Goal: Transaction & Acquisition: Purchase product/service

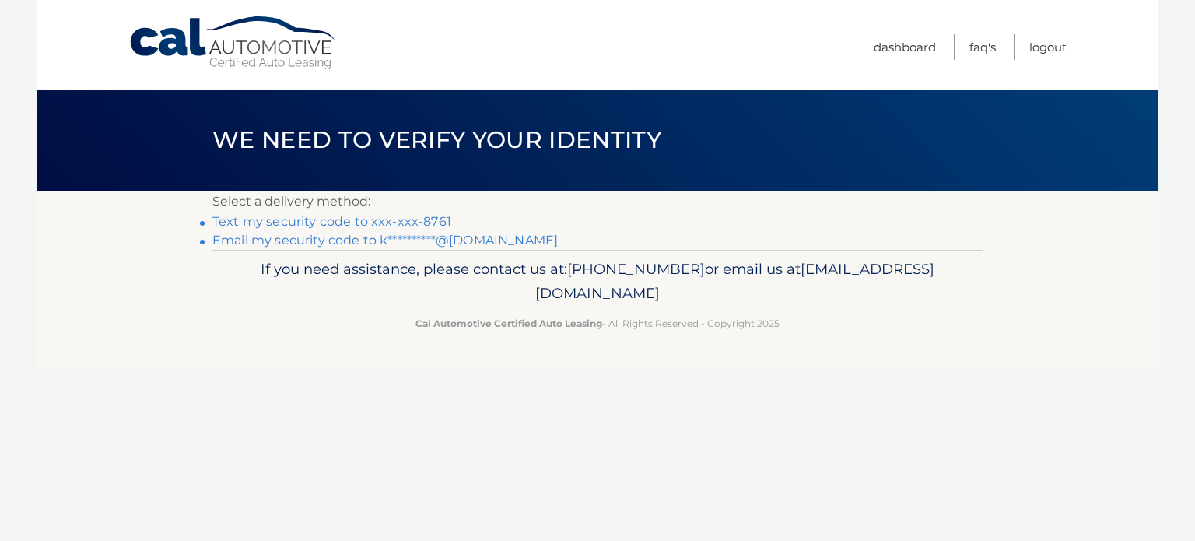
click at [392, 220] on link "Text my security code to xxx-xxx-8761" at bounding box center [331, 221] width 239 height 15
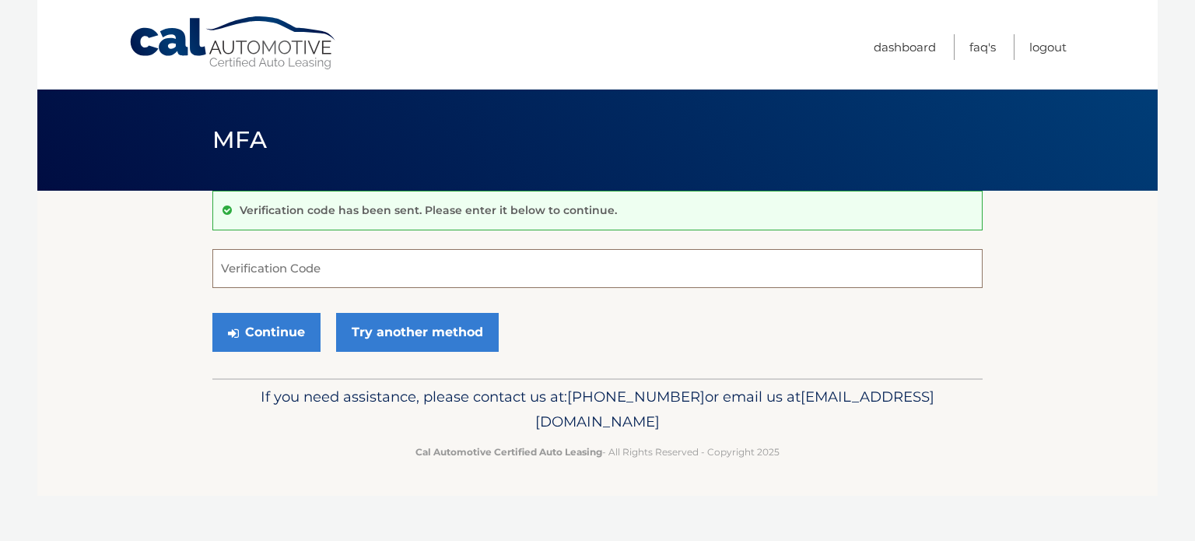
click at [391, 276] on input "Verification Code" at bounding box center [597, 268] width 770 height 39
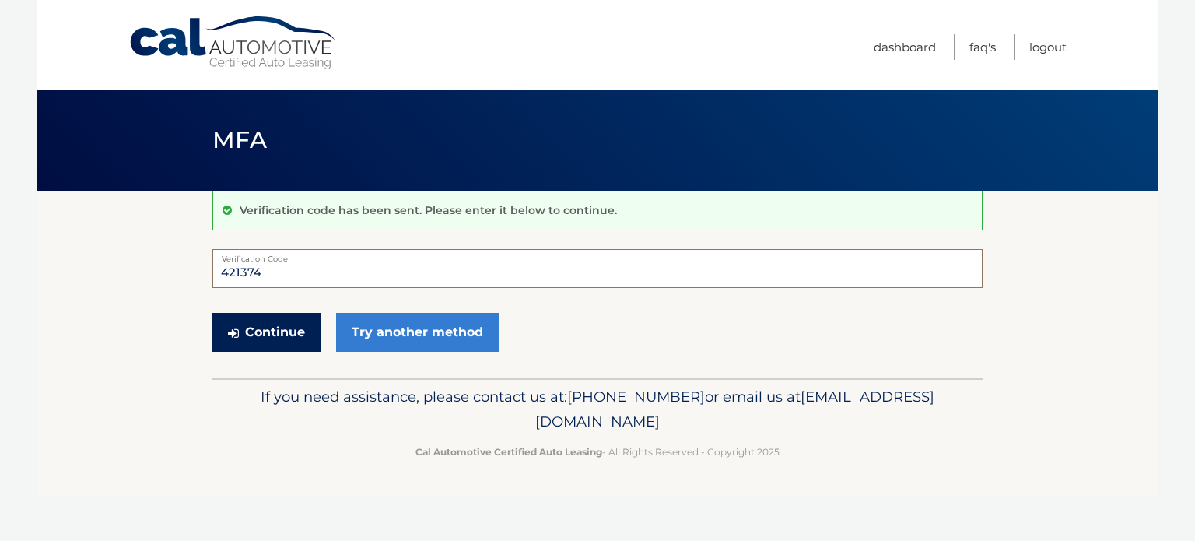
type input "421374"
click at [311, 334] on button "Continue" at bounding box center [266, 332] width 108 height 39
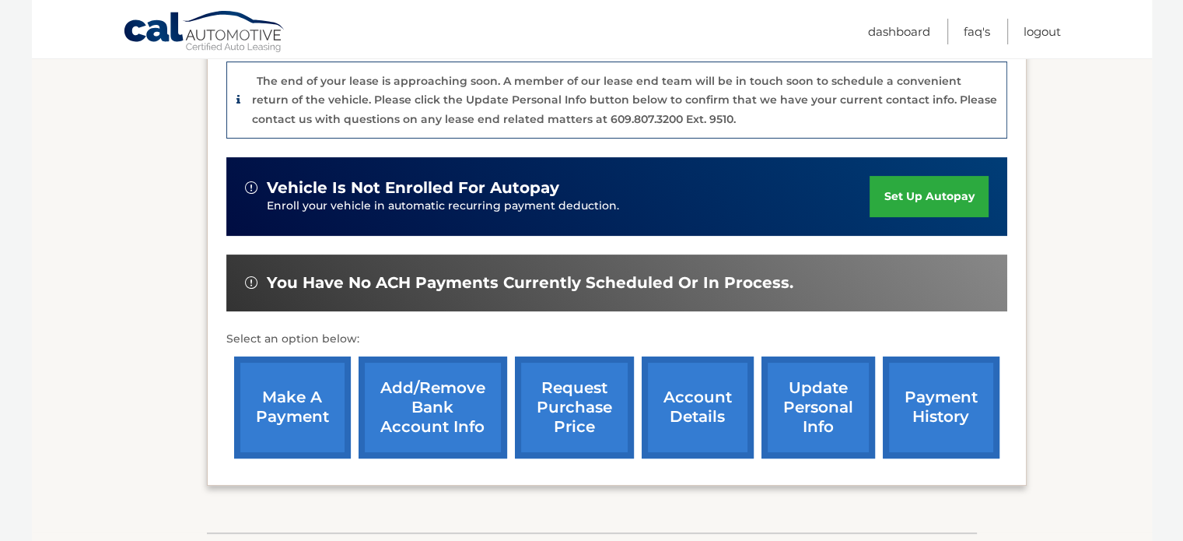
scroll to position [467, 0]
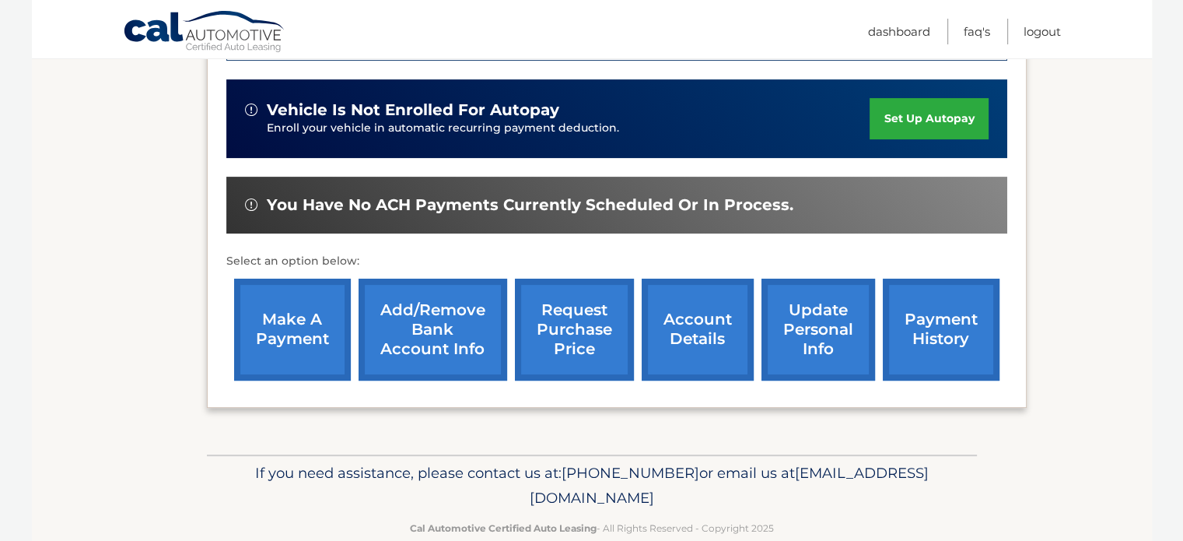
click at [324, 348] on link "make a payment" at bounding box center [292, 329] width 117 height 102
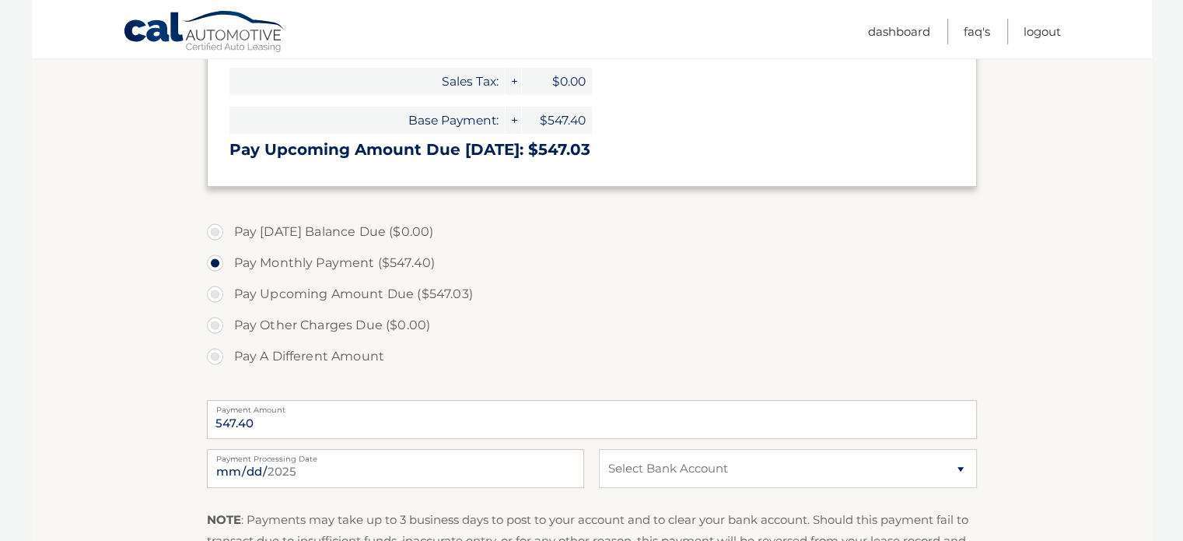
scroll to position [389, 0]
click at [470, 460] on input "2025-09-02" at bounding box center [395, 467] width 377 height 39
type input "2025-09-05"
click at [956, 468] on select "Select Bank Account Checking CAPITAL ONE N.A. *****8546 Checking TEACHERS FCU *…" at bounding box center [787, 467] width 377 height 39
select select "MTkyNTg4OWUtODA0MC00YzdmLWJjOTctMzBlMzRjNWZlNmI1"
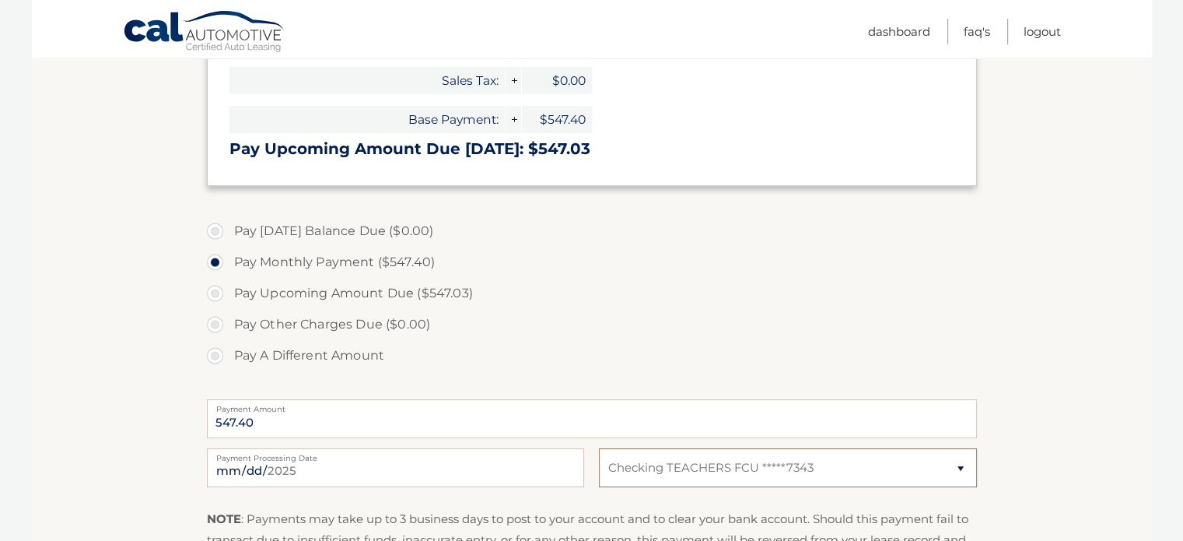
click at [599, 448] on select "Select Bank Account Checking CAPITAL ONE N.A. *****8546 Checking TEACHERS FCU *…" at bounding box center [787, 467] width 377 height 39
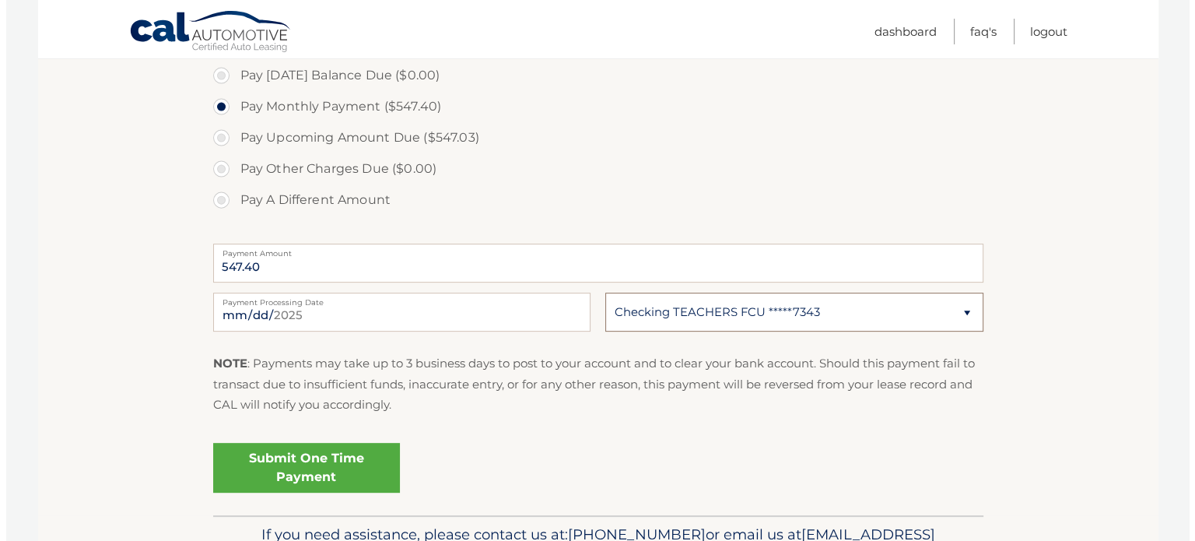
scroll to position [622, 0]
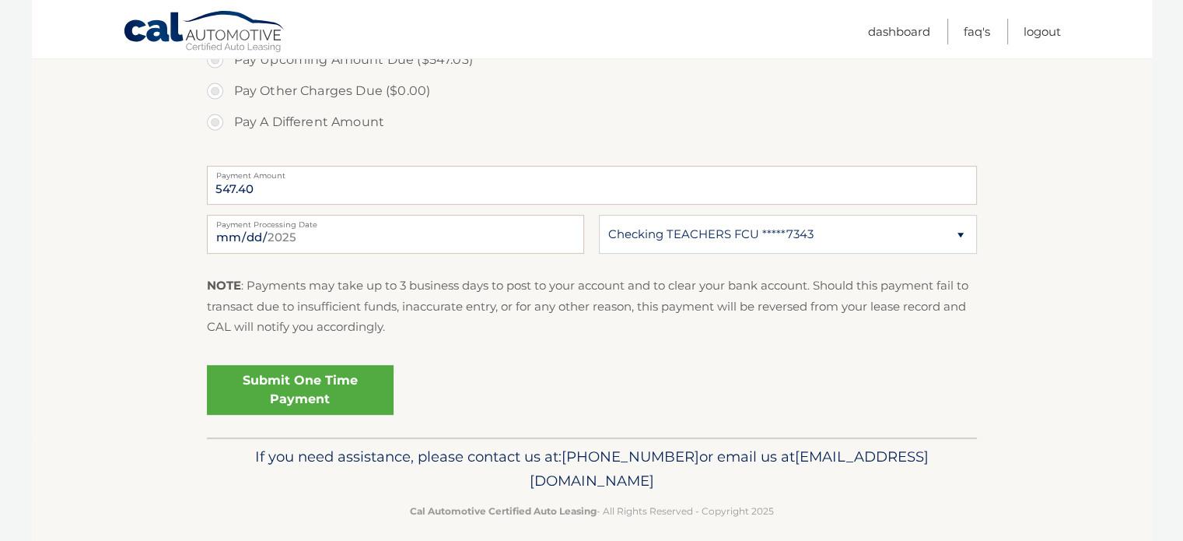
click at [383, 401] on link "Submit One Time Payment" at bounding box center [300, 390] width 187 height 50
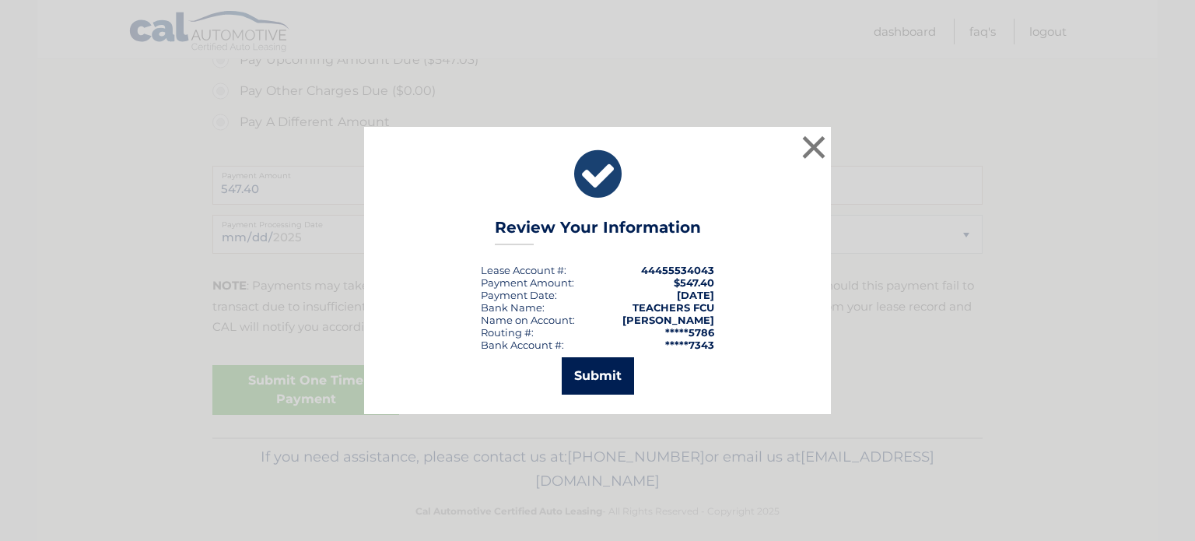
click at [591, 392] on button "Submit" at bounding box center [598, 375] width 72 height 37
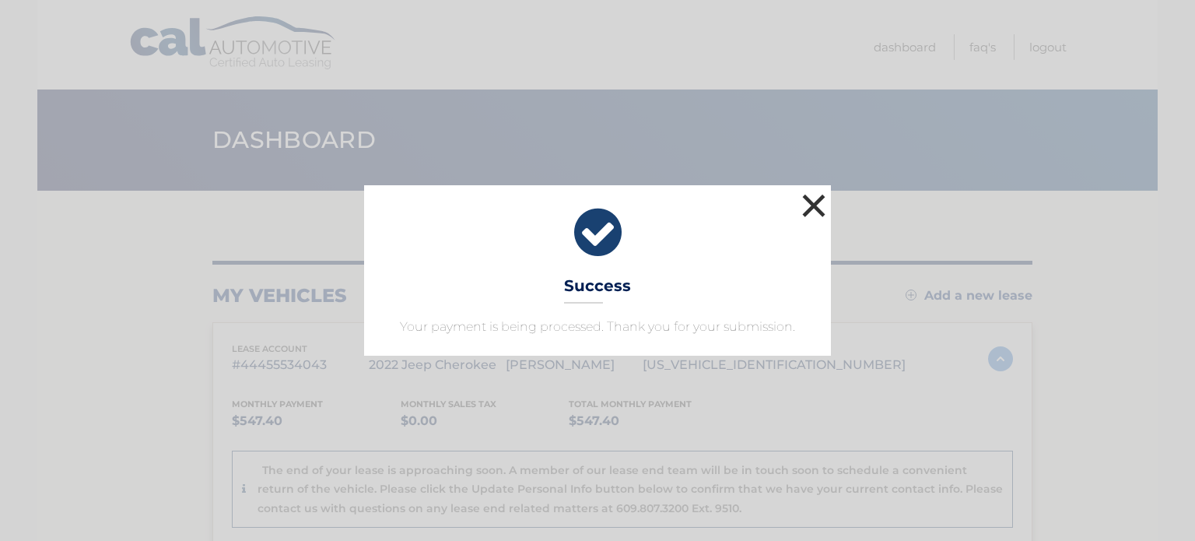
click at [821, 214] on button "×" at bounding box center [813, 205] width 31 height 31
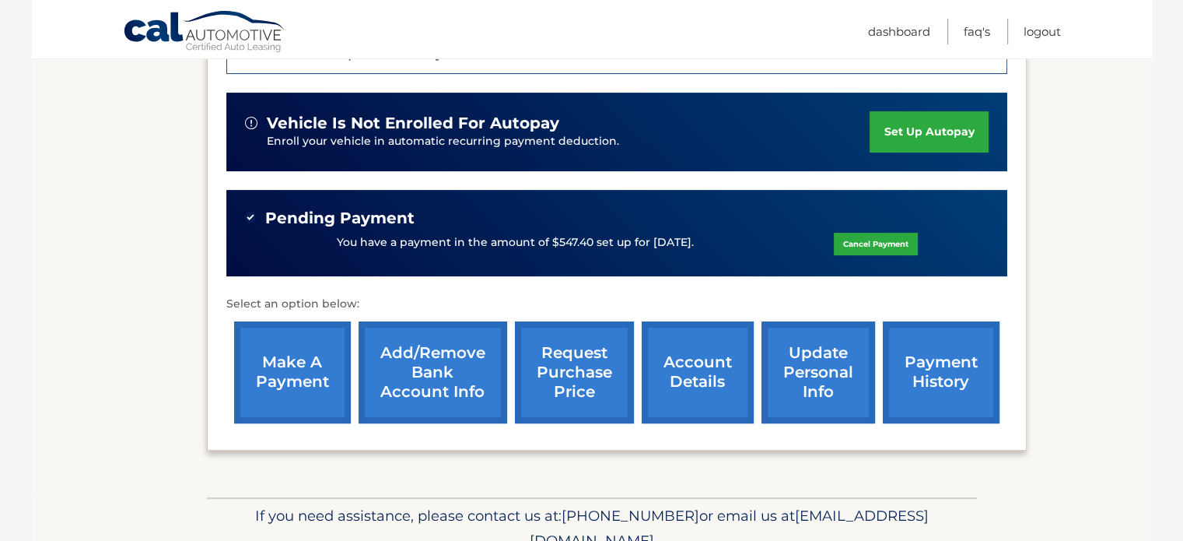
scroll to position [467, 0]
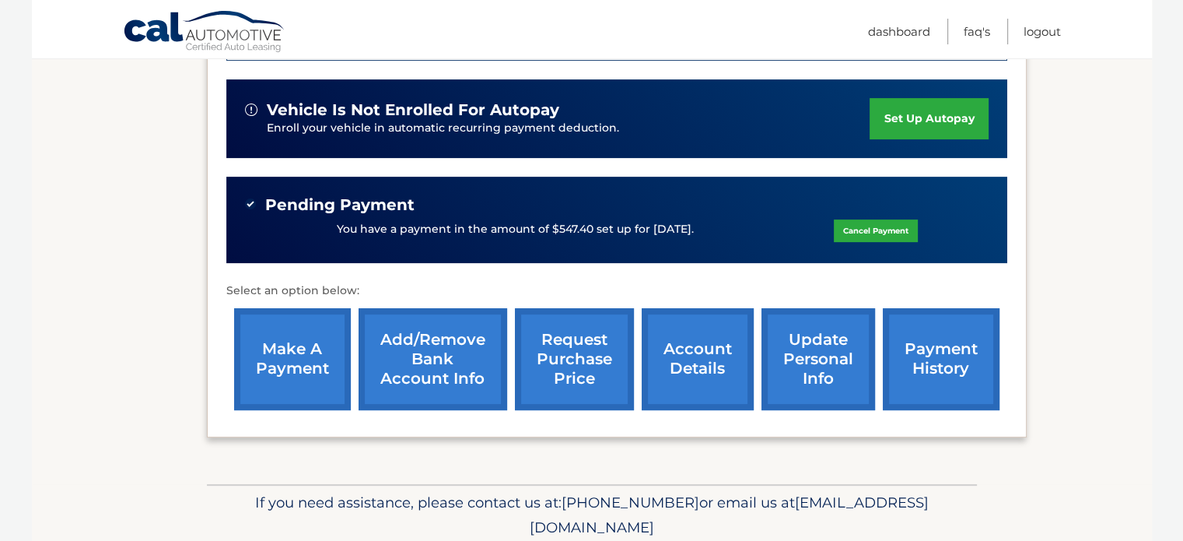
click at [607, 385] on link "request purchase price" at bounding box center [574, 359] width 119 height 102
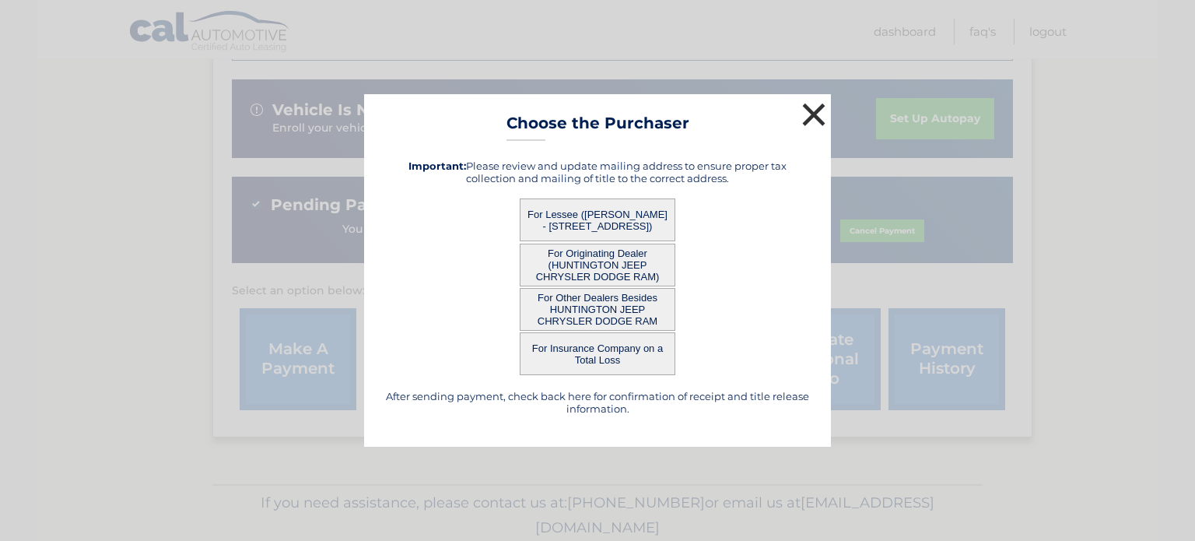
click at [815, 124] on button "×" at bounding box center [813, 114] width 31 height 31
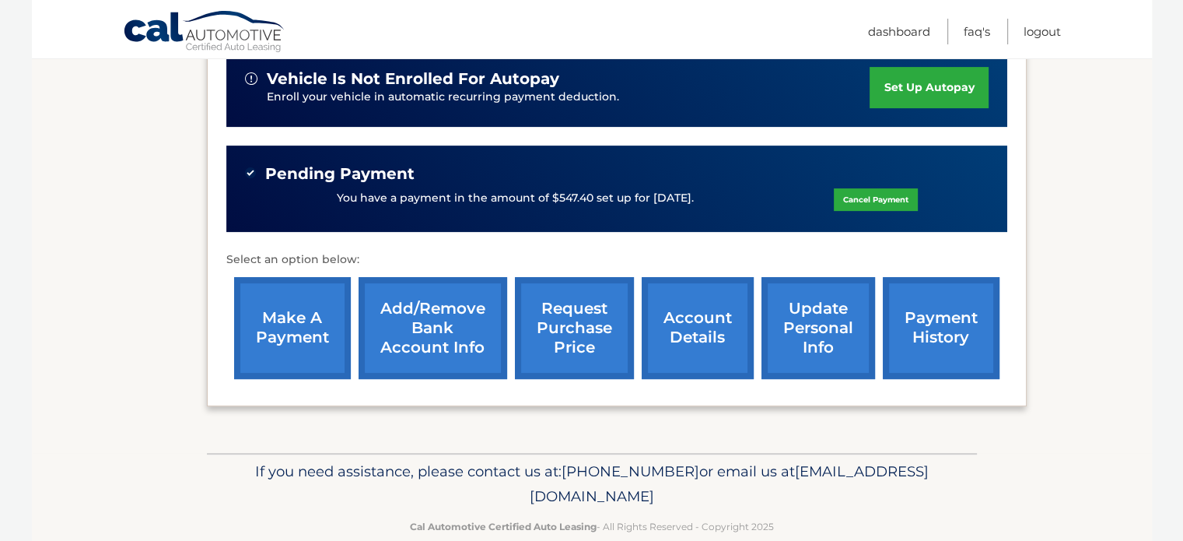
scroll to position [525, 0]
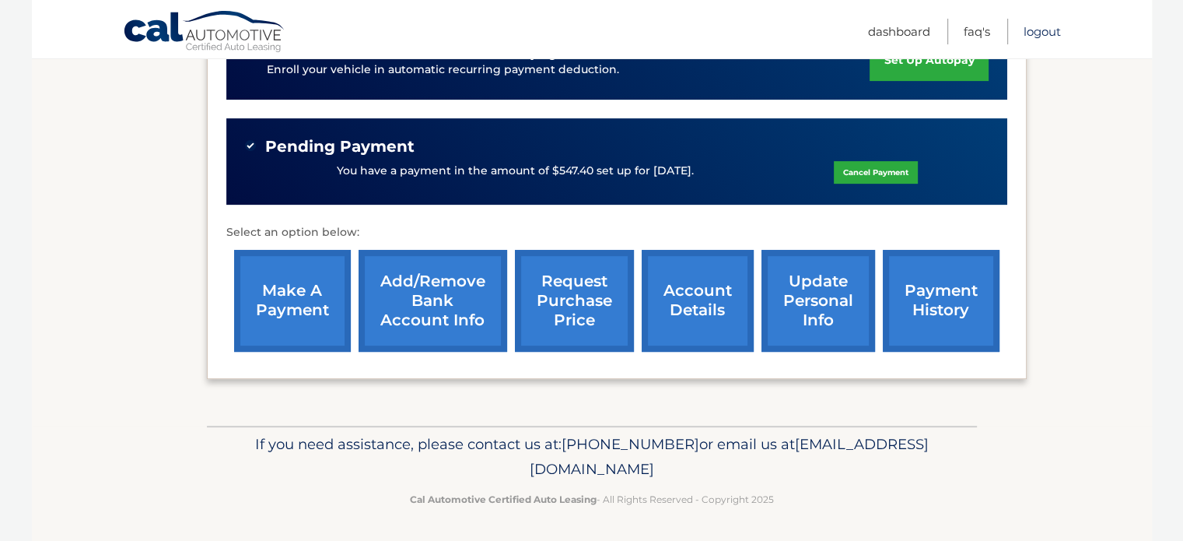
click at [1042, 28] on link "Logout" at bounding box center [1042, 32] width 37 height 26
